Goal: Task Accomplishment & Management: Use online tool/utility

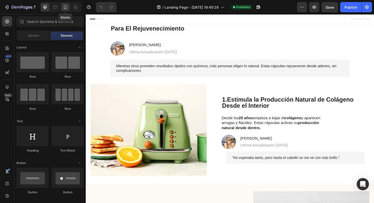
click at [64, 10] on div at bounding box center [65, 7] width 8 height 8
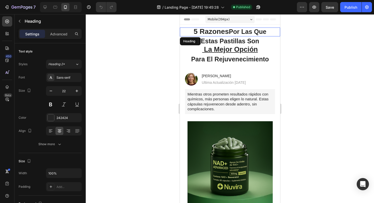
click at [228, 35] on strong "Por Las Que" at bounding box center [246, 31] width 37 height 7
click at [150, 86] on div at bounding box center [230, 108] width 288 height 188
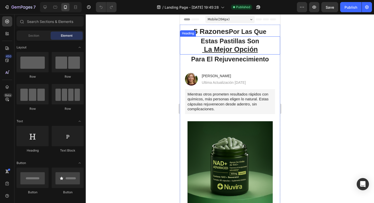
click at [229, 49] on u "La Mejor Opción" at bounding box center [231, 49] width 54 height 8
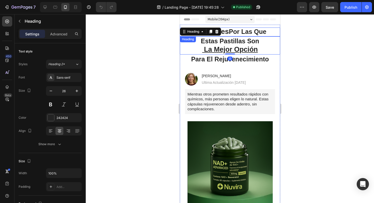
click at [238, 30] on strong "Por Las Que" at bounding box center [246, 31] width 37 height 7
click at [212, 32] on strong "5 Razones" at bounding box center [210, 31] width 35 height 8
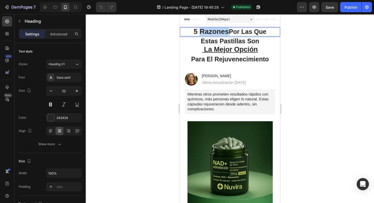
click at [212, 32] on strong "5 Razones" at bounding box center [210, 31] width 35 height 8
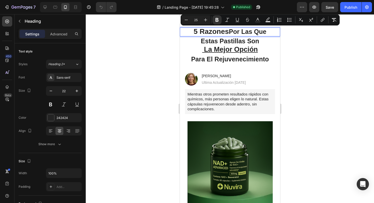
click at [231, 31] on strong "Por Las Que" at bounding box center [246, 31] width 37 height 7
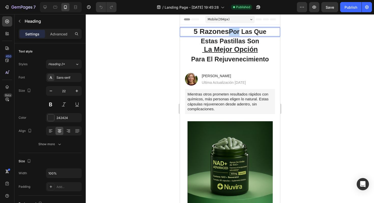
click at [231, 31] on strong "Por Las Que" at bounding box center [246, 31] width 37 height 7
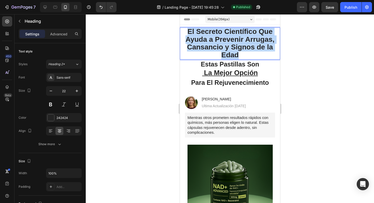
drag, startPoint x: 250, startPoint y: 53, endPoint x: 183, endPoint y: 30, distance: 71.4
click at [183, 30] on p "El Secreto Científico Que Ayuda a Prevenir Arrugas, Cansancio y Signos de la Ed…" at bounding box center [229, 43] width 99 height 31
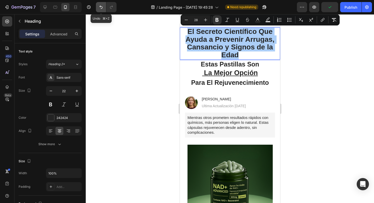
click at [101, 8] on icon "Undo/Redo" at bounding box center [100, 7] width 5 height 5
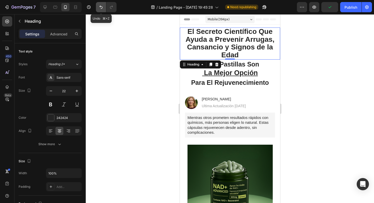
click at [101, 8] on icon "Undo/Redo" at bounding box center [100, 7] width 5 height 5
click at [102, 10] on button "Undo/Redo" at bounding box center [101, 7] width 10 height 10
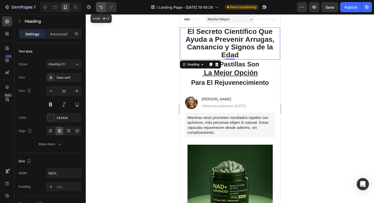
click at [102, 10] on button "Undo/Redo" at bounding box center [101, 7] width 10 height 10
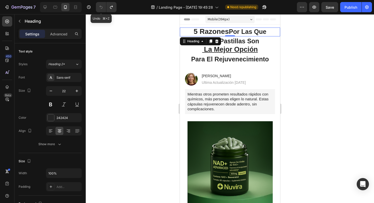
click at [102, 10] on button "Undo/Redo" at bounding box center [101, 7] width 10 height 10
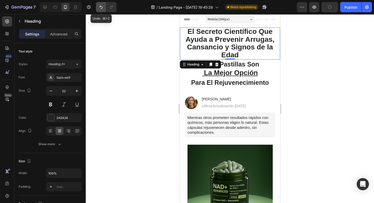
click at [102, 10] on button "Undo/Redo" at bounding box center [101, 7] width 10 height 10
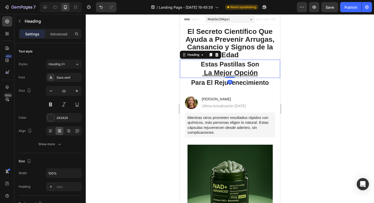
click at [239, 69] on u "La Mejor Opción" at bounding box center [231, 73] width 54 height 8
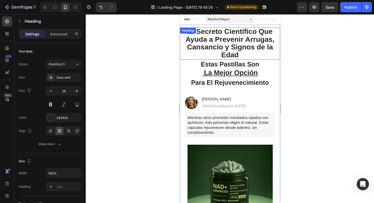
click at [230, 37] on strong "El Secreto Científico Que Ayuda a Prevenir Arrugas, Cansancio y Signos de la Ed…" at bounding box center [229, 42] width 89 height 31
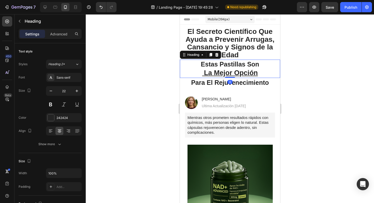
click at [241, 70] on u "La Mejor Opción" at bounding box center [231, 73] width 54 height 8
click at [217, 52] on div at bounding box center [216, 55] width 6 height 6
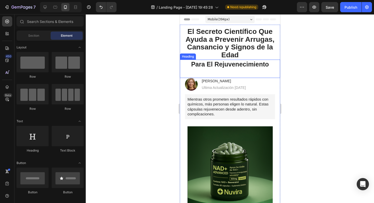
click at [229, 66] on strong "Para El Rejuvenecimiento" at bounding box center [230, 63] width 78 height 7
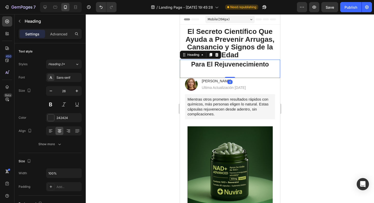
click at [219, 57] on div "Heading" at bounding box center [199, 55] width 41 height 8
click at [218, 55] on icon at bounding box center [216, 55] width 4 height 4
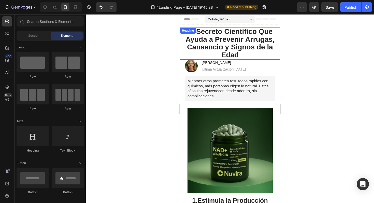
click at [230, 54] on strong "El Secreto Científico Que Ayuda a Prevenir Arrugas, Cansancio y Signos de la Ed…" at bounding box center [229, 42] width 89 height 31
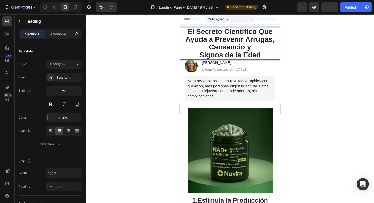
click at [257, 30] on strong "El Secreto Científico Que Ayuda a Prevenir Arrugas, Cansancio y" at bounding box center [229, 38] width 89 height 23
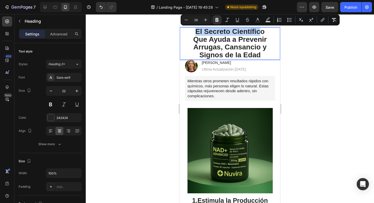
drag, startPoint x: 191, startPoint y: 31, endPoint x: 260, endPoint y: 33, distance: 69.2
click at [260, 33] on p "El Secreto Científico Que Ayuda a Prevenir Arrugas, Cansancio y Signos de la Ed…" at bounding box center [229, 43] width 99 height 31
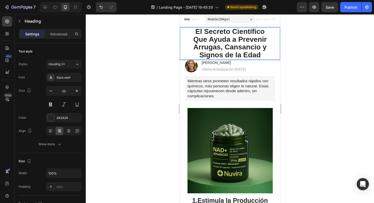
click at [208, 39] on strong "Que Ayuda a Prevenir Arrugas, Cansancio y" at bounding box center [229, 43] width 73 height 16
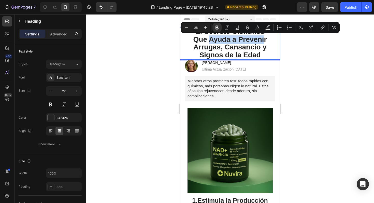
drag, startPoint x: 208, startPoint y: 39, endPoint x: 264, endPoint y: 38, distance: 55.7
click at [264, 38] on strong "Que Ayuda a Prevenir Arrugas, Cansancio y" at bounding box center [229, 43] width 73 height 16
click at [78, 105] on button at bounding box center [76, 104] width 9 height 9
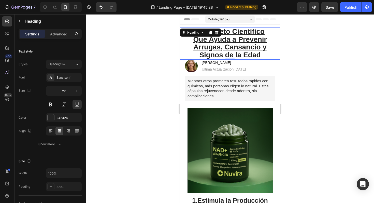
click at [224, 48] on strong "Que Ayuda a Prevenir Arrugas, Cansancio y" at bounding box center [229, 43] width 73 height 16
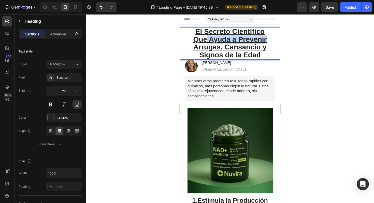
drag, startPoint x: 265, startPoint y: 41, endPoint x: 207, endPoint y: 39, distance: 58.2
click at [207, 39] on strong "Que Ayuda a Prevenir Arrugas, Cansancio y" at bounding box center [229, 43] width 73 height 16
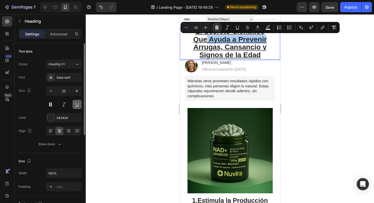
click at [77, 102] on button at bounding box center [76, 104] width 9 height 9
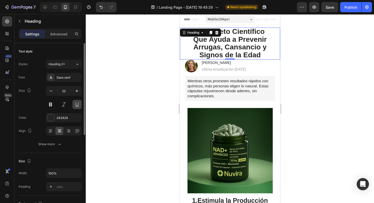
click at [77, 102] on button at bounding box center [76, 104] width 9 height 9
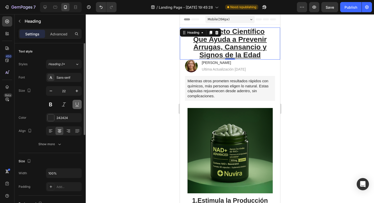
click at [77, 102] on button at bounding box center [76, 104] width 9 height 9
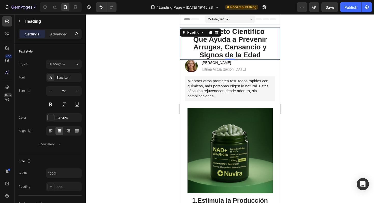
click at [239, 40] on strong "Que Ayuda a Prevenir Arrugas, Cansancio y" at bounding box center [229, 43] width 73 height 16
click at [210, 39] on strong "Que Ayuda a Prevenir Arrugas, Cansancio y" at bounding box center [229, 43] width 73 height 16
click at [185, 44] on p "El Secreto Científico Que Ayuda a Prevenir Arrugas, Cansancio y Signos de la Ed…" at bounding box center [229, 43] width 99 height 31
click at [167, 39] on div at bounding box center [230, 108] width 288 height 188
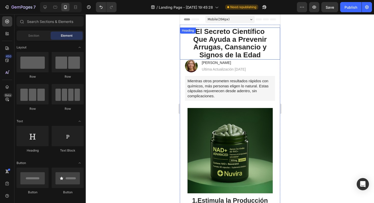
click at [189, 40] on p "⁠⁠⁠⁠⁠⁠⁠ El Secreto Científico Que Ayuda a Prevenir Arrugas, Cansancio y Signos …" at bounding box center [229, 43] width 99 height 31
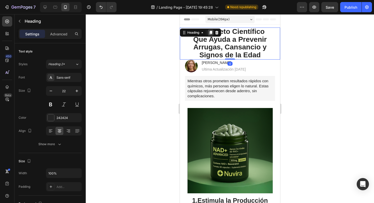
click at [209, 34] on icon at bounding box center [210, 33] width 3 height 4
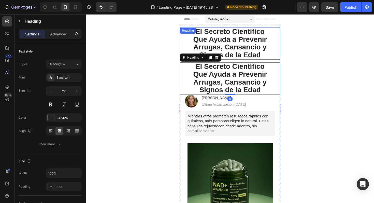
click at [232, 44] on strong "Que Ayuda a Prevenir Arrugas, Cansancio y" at bounding box center [229, 43] width 73 height 16
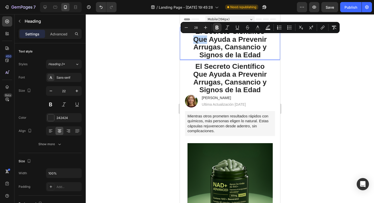
click at [193, 40] on strong "Que Ayuda a Prevenir Arrugas, Cansancio y" at bounding box center [229, 43] width 73 height 16
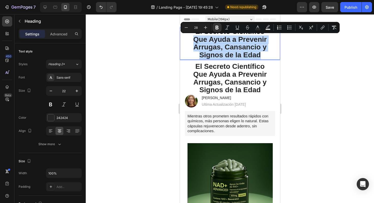
drag, startPoint x: 193, startPoint y: 40, endPoint x: 271, endPoint y: 57, distance: 80.4
click at [271, 57] on p "El Secreto Científico Que Ayuda a Prevenir Arrugas, Cansancio y Signos de la Ed…" at bounding box center [229, 43] width 99 height 31
type input "22"
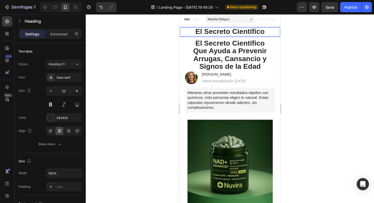
click at [219, 32] on strong "El Secreto Científico" at bounding box center [229, 31] width 69 height 8
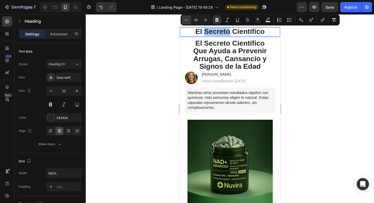
click at [186, 18] on icon "Editor contextual toolbar" at bounding box center [185, 19] width 5 height 5
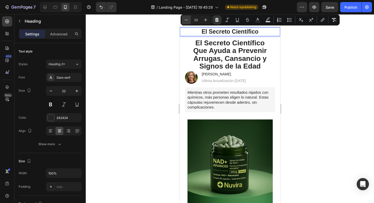
click at [186, 18] on icon "Editor contextual toolbar" at bounding box center [185, 19] width 5 height 5
type input "22"
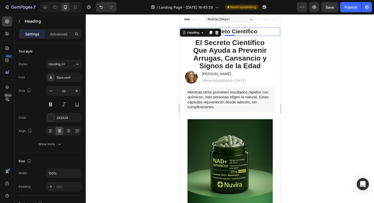
click at [304, 52] on div at bounding box center [230, 108] width 288 height 188
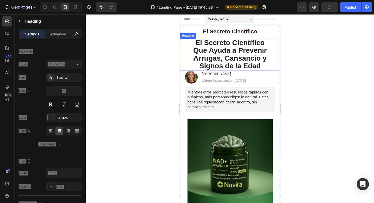
click at [222, 53] on strong "Que Ayuda a Prevenir Arrugas, Cansancio y" at bounding box center [229, 54] width 73 height 16
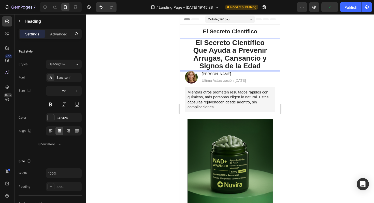
click at [229, 44] on strong "El Secreto Científico" at bounding box center [229, 43] width 69 height 8
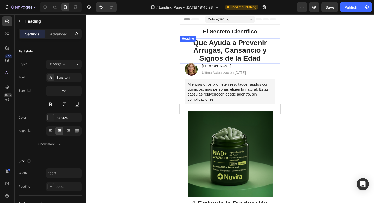
click at [227, 29] on strong "El Secreto Científico" at bounding box center [229, 31] width 54 height 6
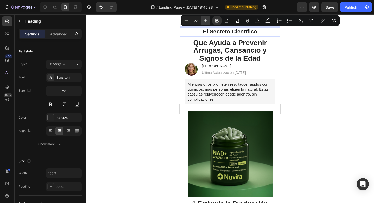
click at [206, 21] on icon "Editor contextual toolbar" at bounding box center [205, 20] width 3 height 3
type input "26"
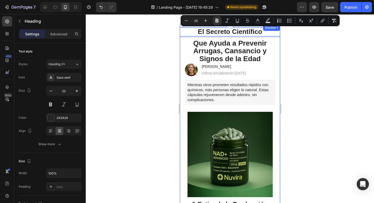
click at [296, 47] on div at bounding box center [230, 108] width 288 height 188
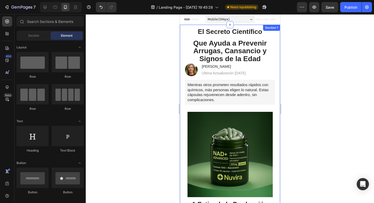
click at [296, 47] on div at bounding box center [230, 108] width 288 height 188
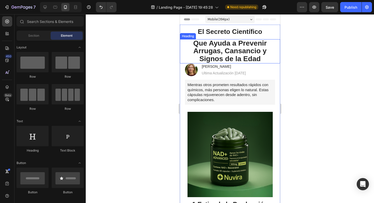
click at [239, 44] on strong "Que Ayuda a Prevenir Arrugas, Cansancio y" at bounding box center [229, 47] width 73 height 16
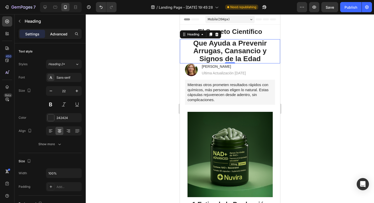
click at [58, 34] on p "Advanced" at bounding box center [58, 33] width 17 height 5
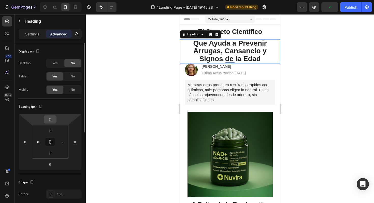
click at [52, 120] on input "11" at bounding box center [50, 119] width 10 height 8
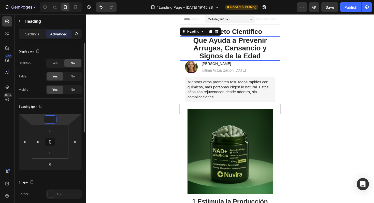
type input "0"
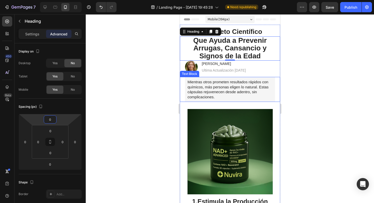
click at [317, 96] on div at bounding box center [230, 108] width 288 height 188
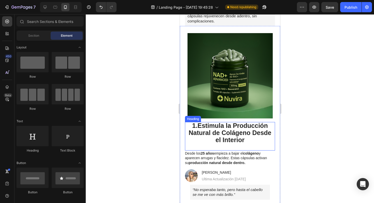
scroll to position [74, 0]
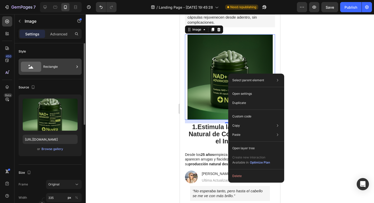
click at [62, 68] on div "Rectangle" at bounding box center [58, 67] width 31 height 12
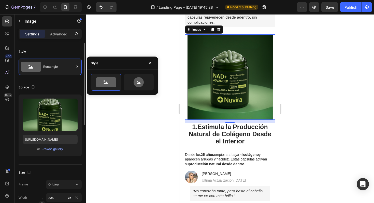
click at [70, 90] on div "Source" at bounding box center [50, 87] width 63 height 8
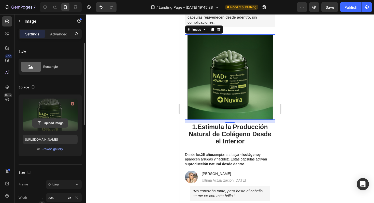
click at [56, 125] on input "file" at bounding box center [50, 122] width 35 height 9
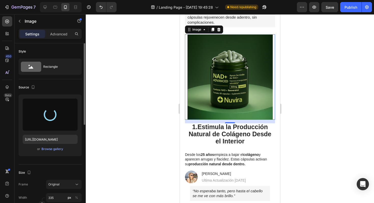
type input "[URL][DOMAIN_NAME]"
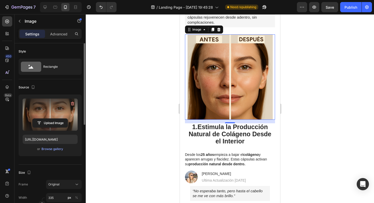
click at [311, 123] on div at bounding box center [230, 108] width 288 height 188
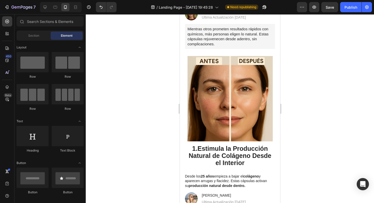
scroll to position [0, 0]
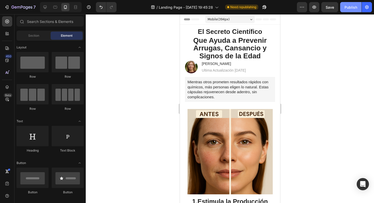
click at [346, 8] on div "Publish" at bounding box center [350, 7] width 13 height 5
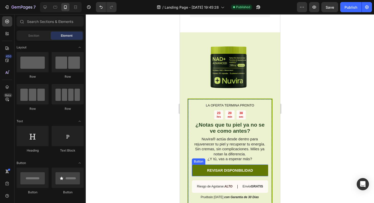
scroll to position [1165, 0]
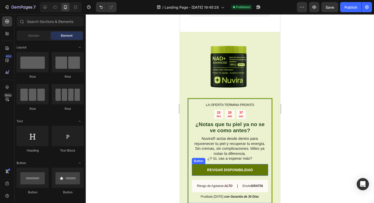
click at [239, 173] on link "REVISAR DISPONIBILIDAD" at bounding box center [229, 170] width 76 height 12
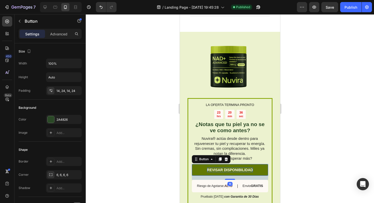
click at [236, 168] on p "REVISAR DISPONIBILIDAD" at bounding box center [230, 169] width 46 height 5
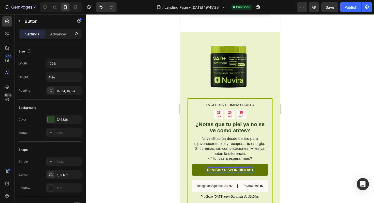
click at [236, 168] on p "REVISAR DISPONIBILIDAD" at bounding box center [230, 169] width 46 height 5
click at [256, 170] on link "REVISAR DISPONIBILIDAD" at bounding box center [229, 170] width 76 height 12
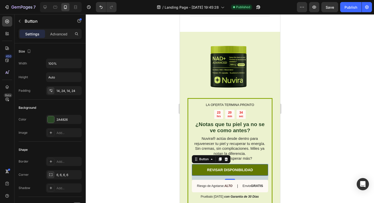
click at [256, 170] on link "REVISAR DISPONIBILIDAD" at bounding box center [229, 170] width 76 height 12
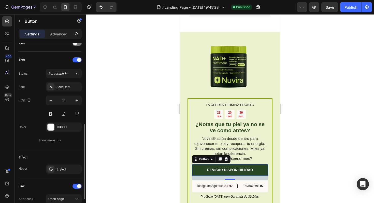
scroll to position [169, 0]
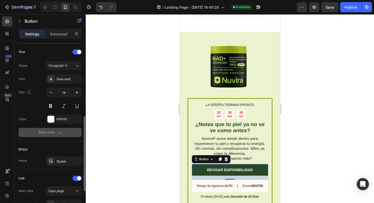
click at [53, 131] on div "Show more" at bounding box center [50, 132] width 24 height 5
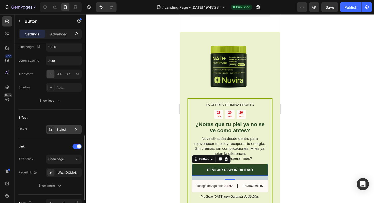
scroll to position [271, 0]
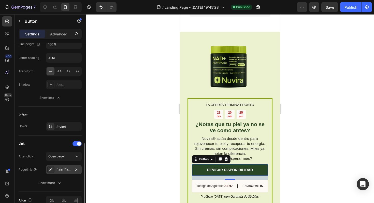
click at [68, 170] on div "[URL][DOMAIN_NAME]" at bounding box center [63, 169] width 15 height 5
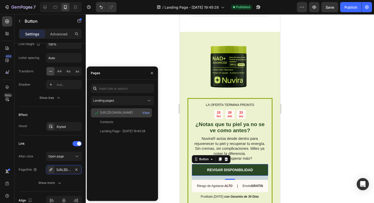
click at [120, 111] on div "[URL][DOMAIN_NAME]" at bounding box center [116, 112] width 33 height 5
click at [144, 114] on div "View" at bounding box center [145, 112] width 7 height 5
click at [158, 61] on div at bounding box center [230, 108] width 288 height 188
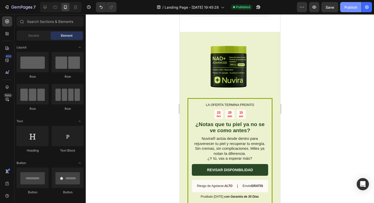
click at [352, 9] on div "Publish" at bounding box center [350, 7] width 13 height 5
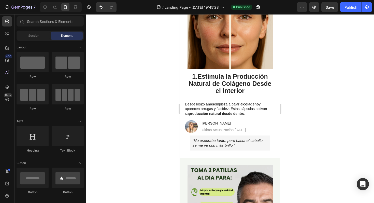
scroll to position [0, 0]
